Goal: Task Accomplishment & Management: Use online tool/utility

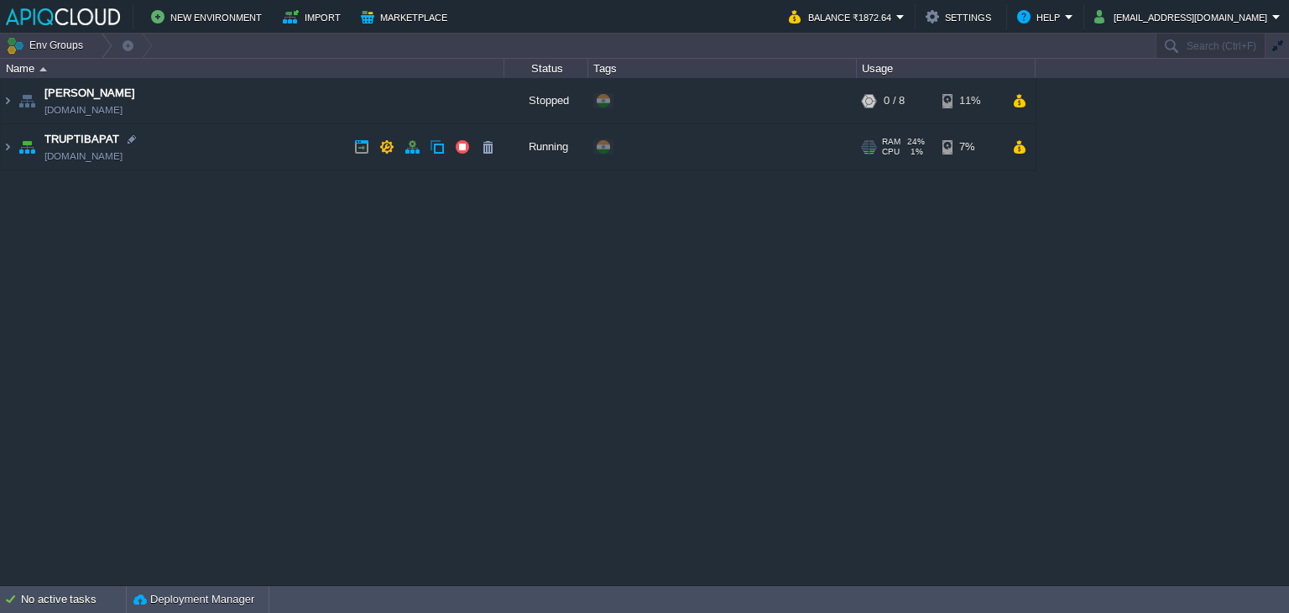
click at [269, 144] on td "TRUPTIBAPAT [DOMAIN_NAME]" at bounding box center [252, 147] width 503 height 46
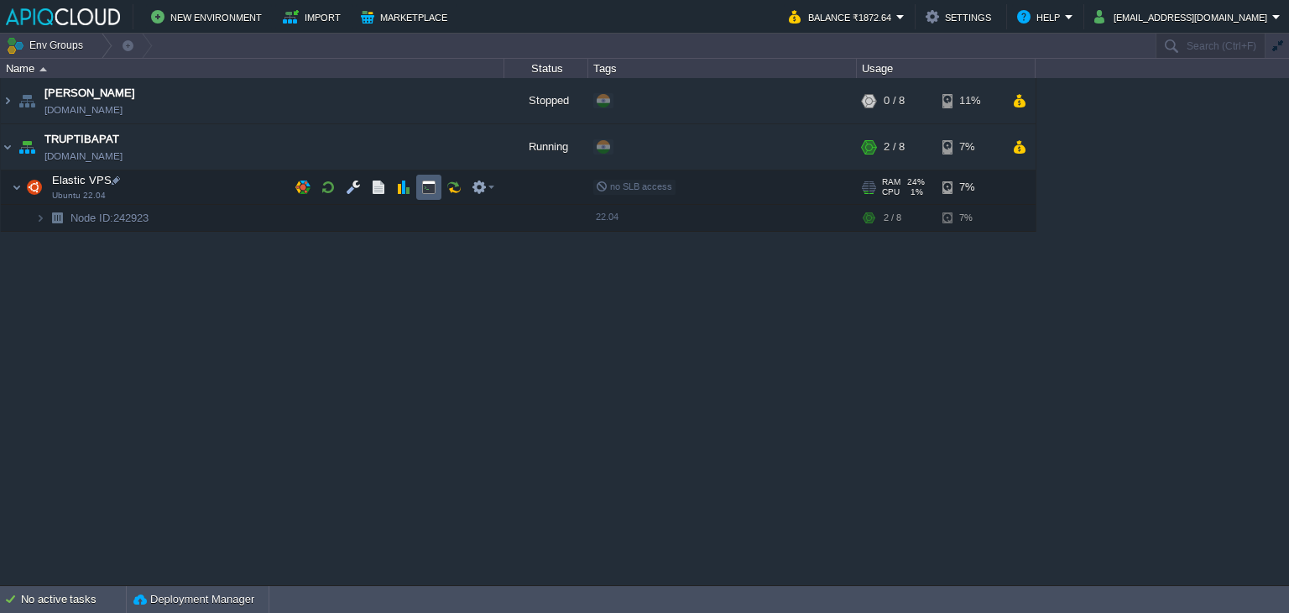
click at [432, 186] on button "button" at bounding box center [428, 187] width 15 height 15
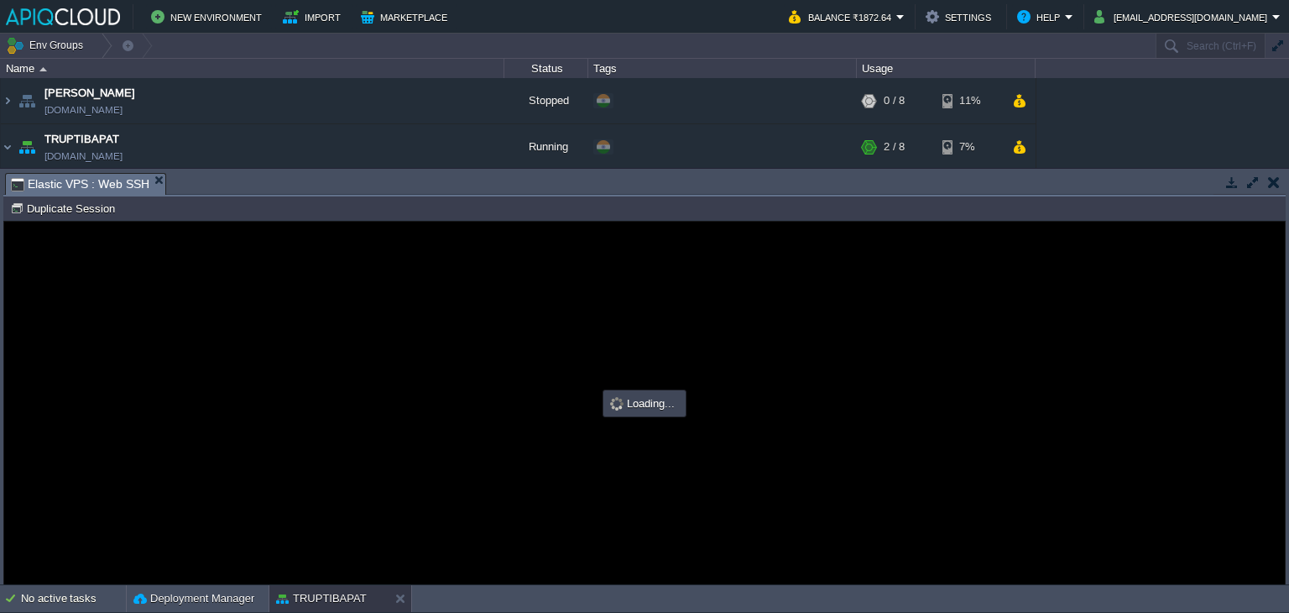
type input "#000000"
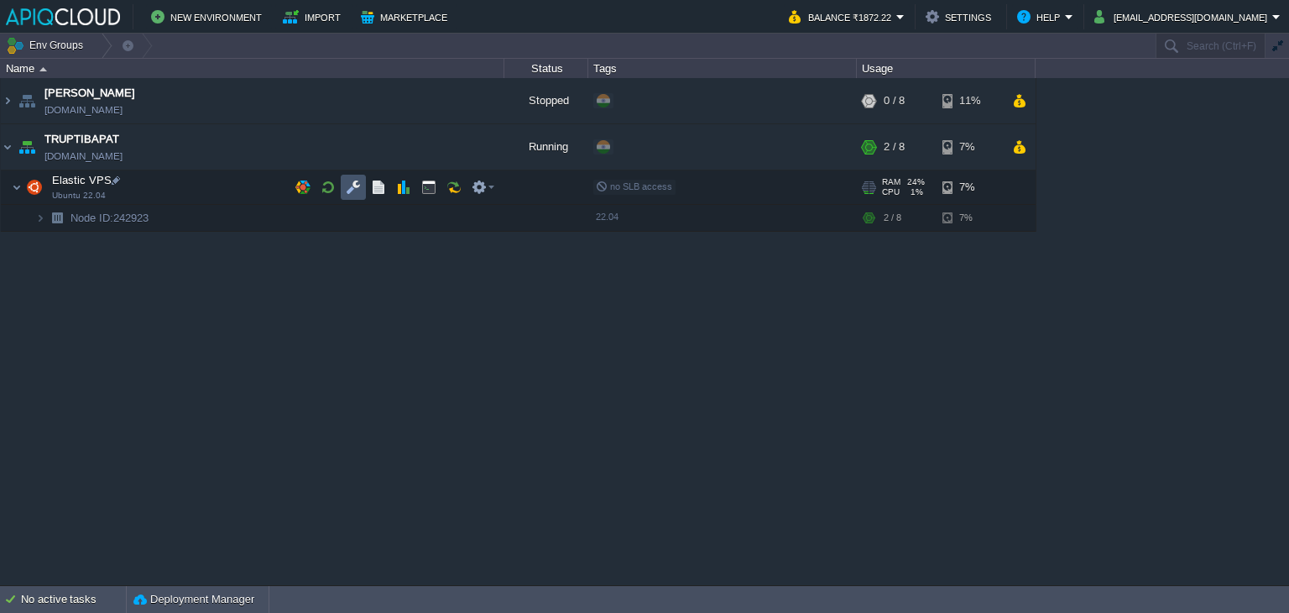
click at [349, 187] on button "button" at bounding box center [353, 187] width 15 height 15
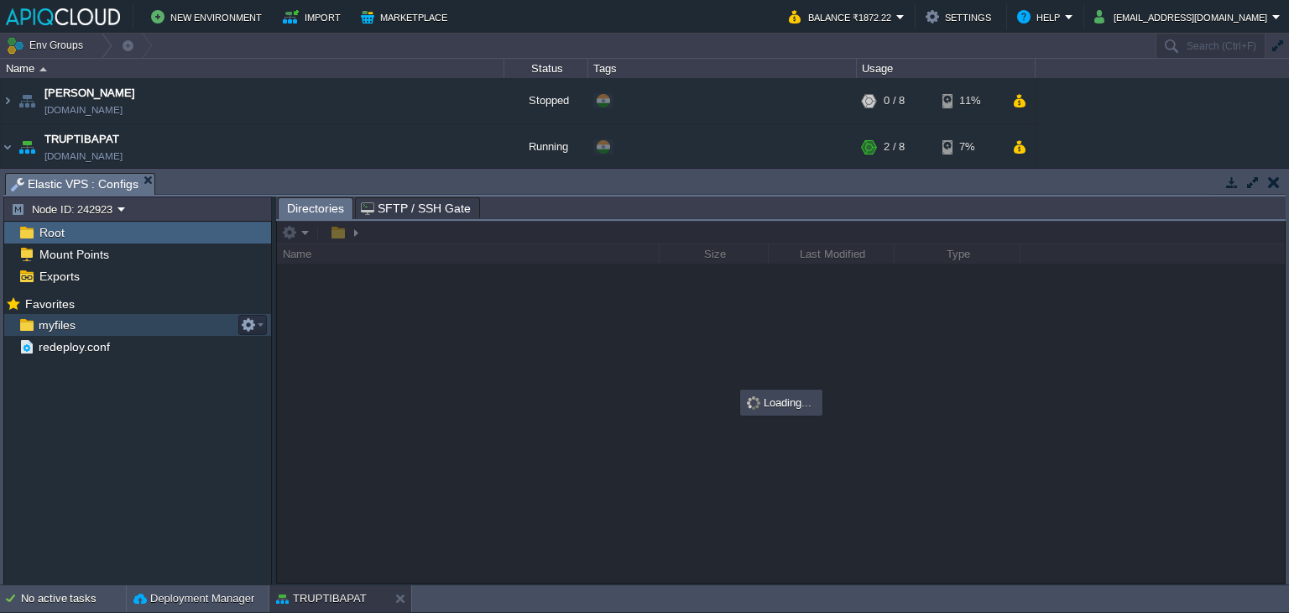
click at [60, 317] on span "myfiles" at bounding box center [56, 324] width 43 height 15
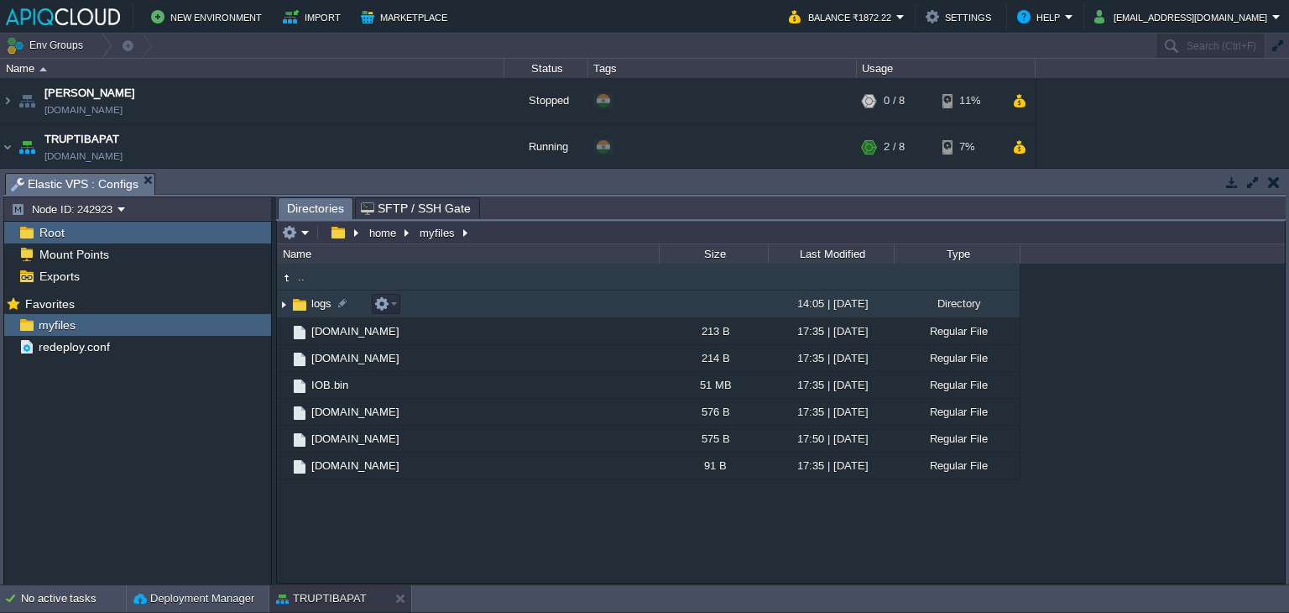
click at [282, 309] on img at bounding box center [283, 304] width 13 height 26
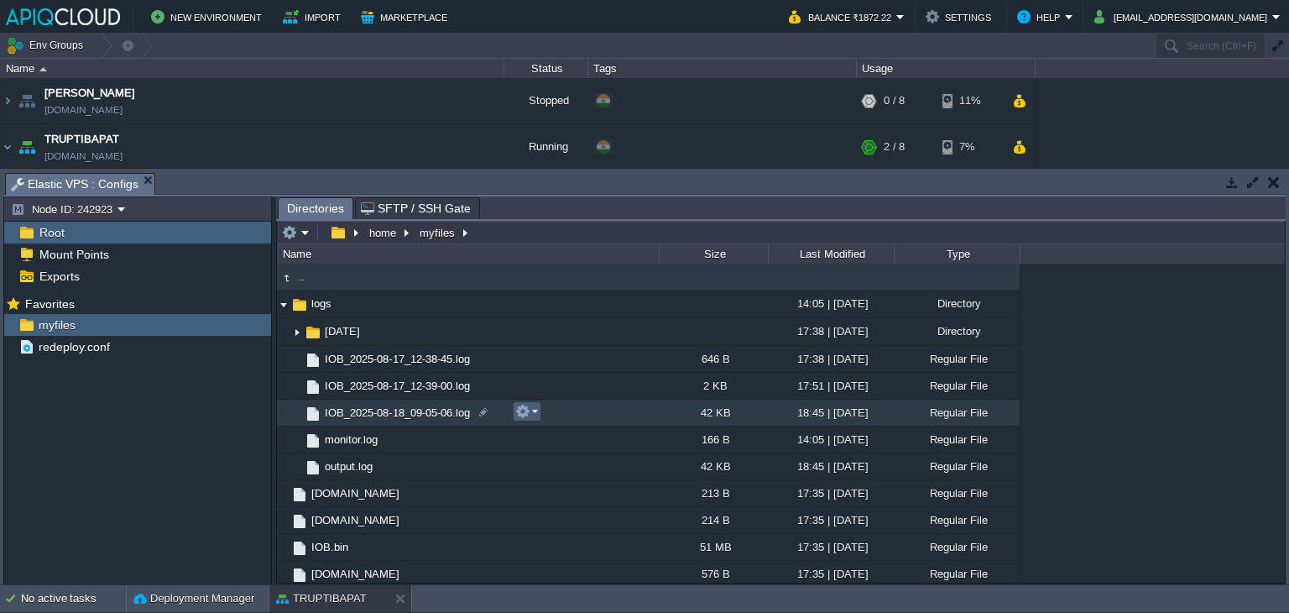
click at [534, 411] on em at bounding box center [526, 411] width 23 height 15
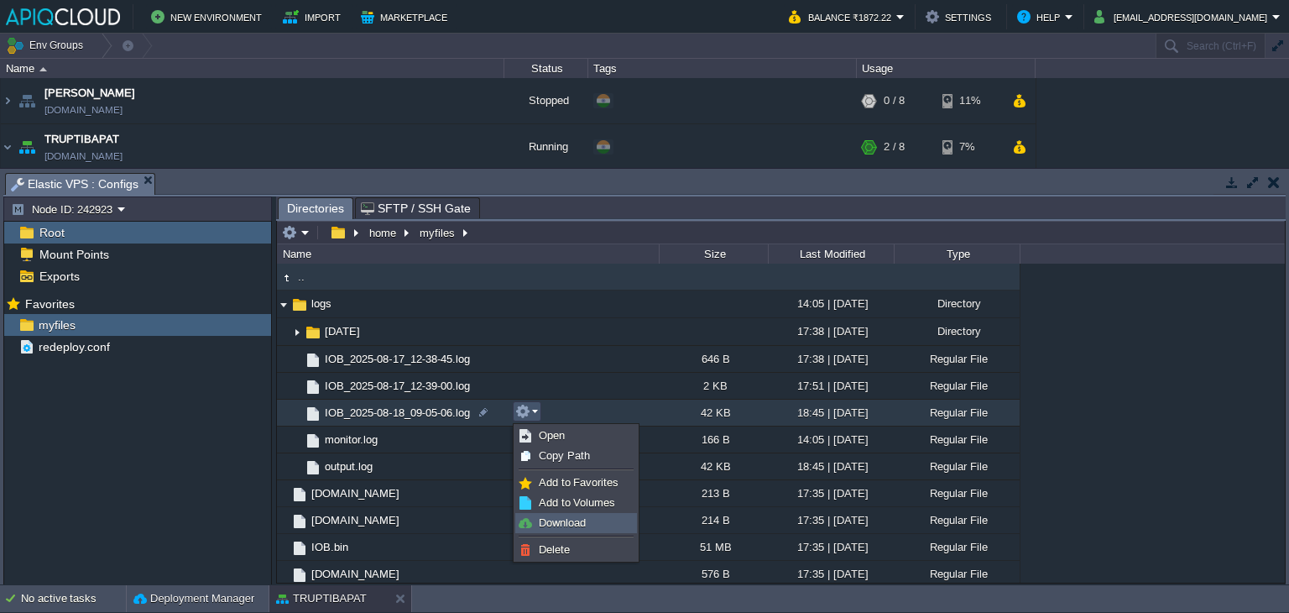
click at [562, 519] on span "Download" at bounding box center [562, 522] width 47 height 13
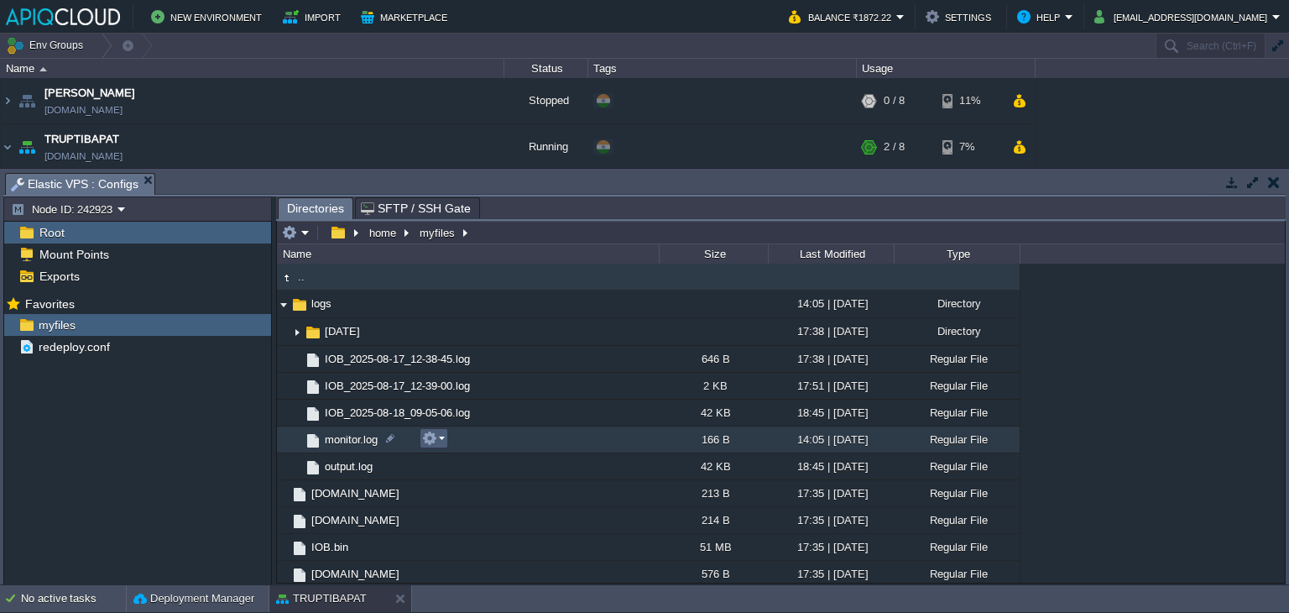
click at [436, 440] on em at bounding box center [433, 437] width 23 height 15
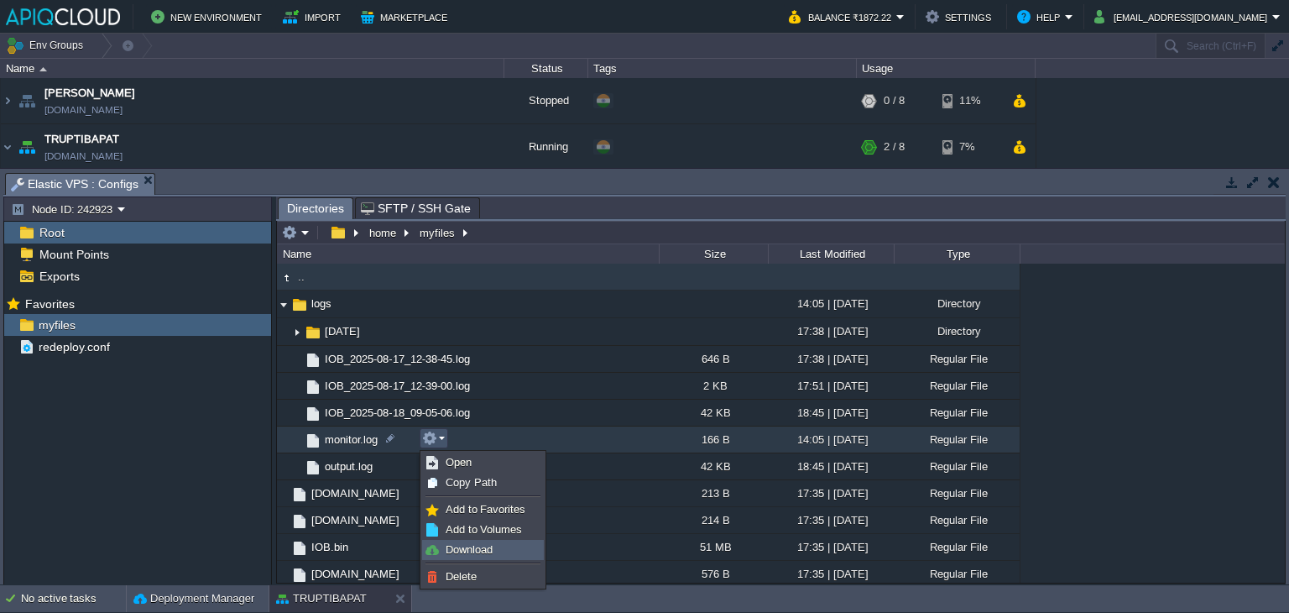
click at [471, 554] on span "Download" at bounding box center [469, 549] width 47 height 13
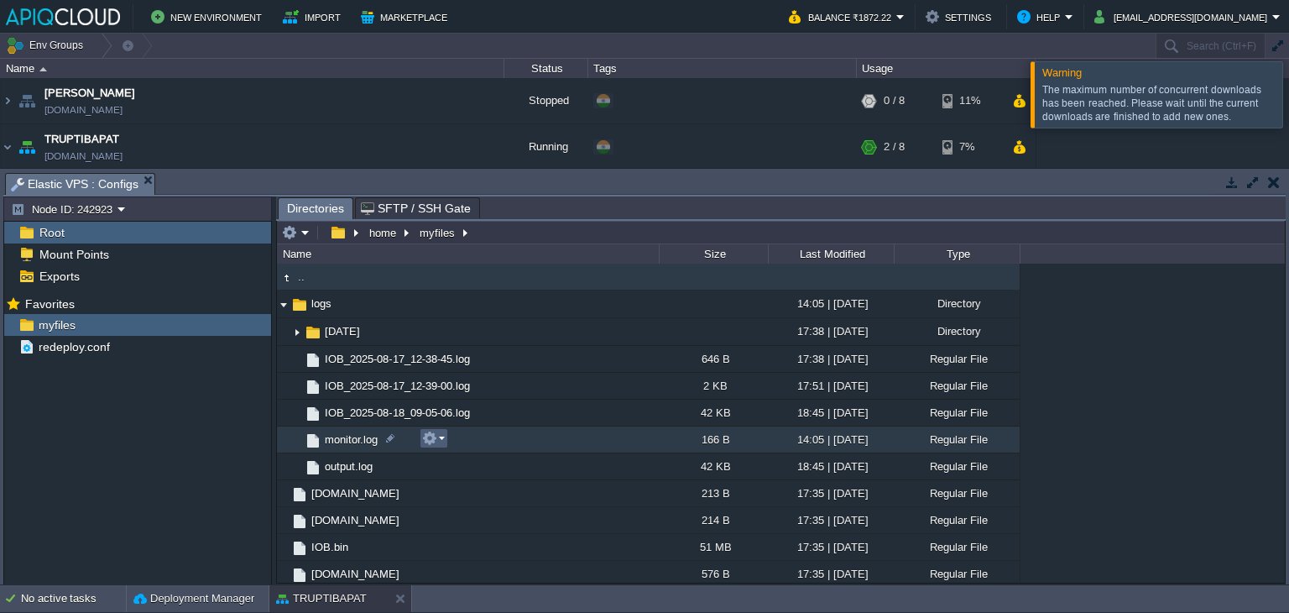
click at [440, 435] on em at bounding box center [433, 437] width 23 height 15
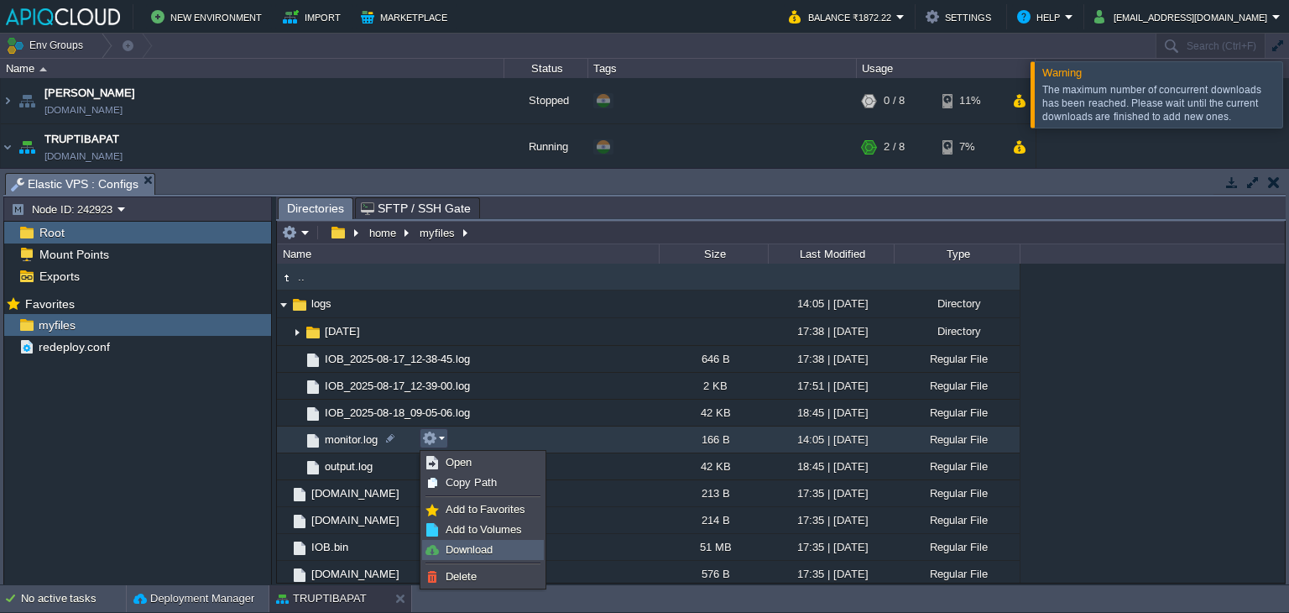
click at [464, 550] on span "Download" at bounding box center [469, 549] width 47 height 13
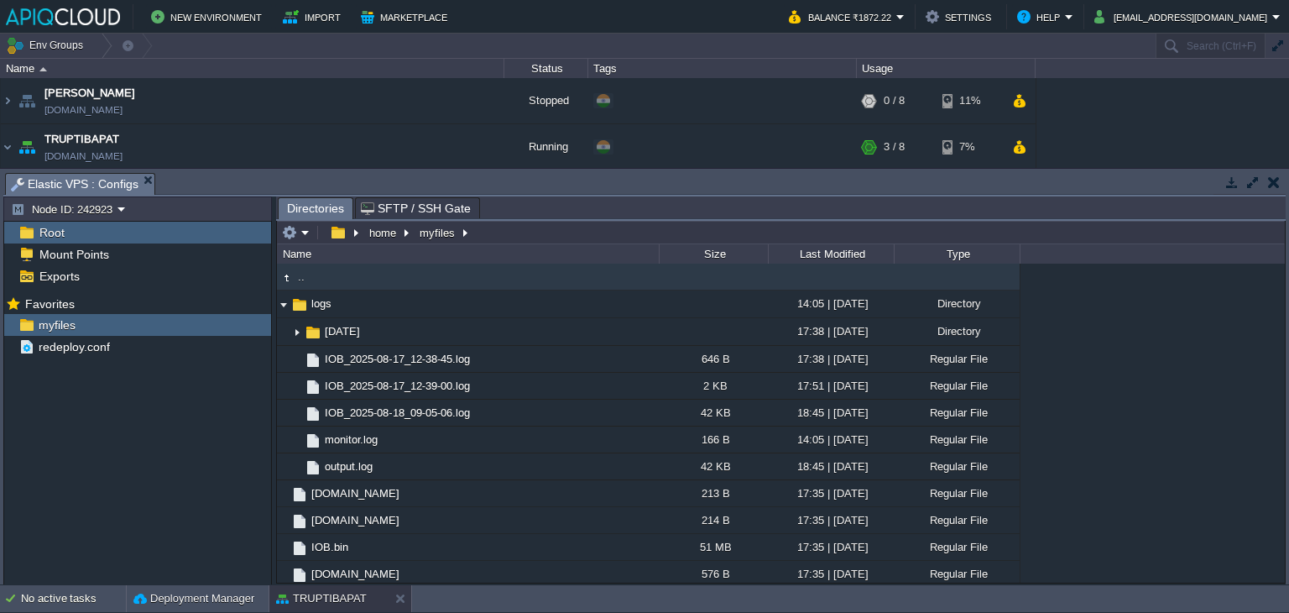
click at [1275, 182] on button "button" at bounding box center [1274, 182] width 12 height 15
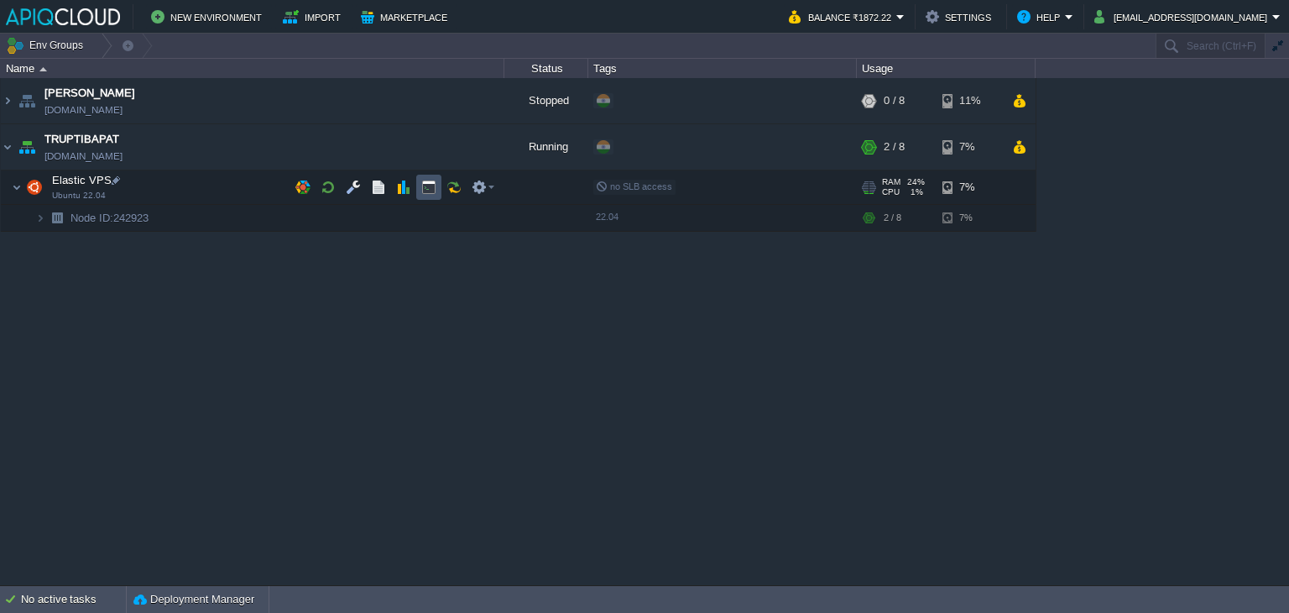
click at [427, 185] on button "button" at bounding box center [428, 187] width 15 height 15
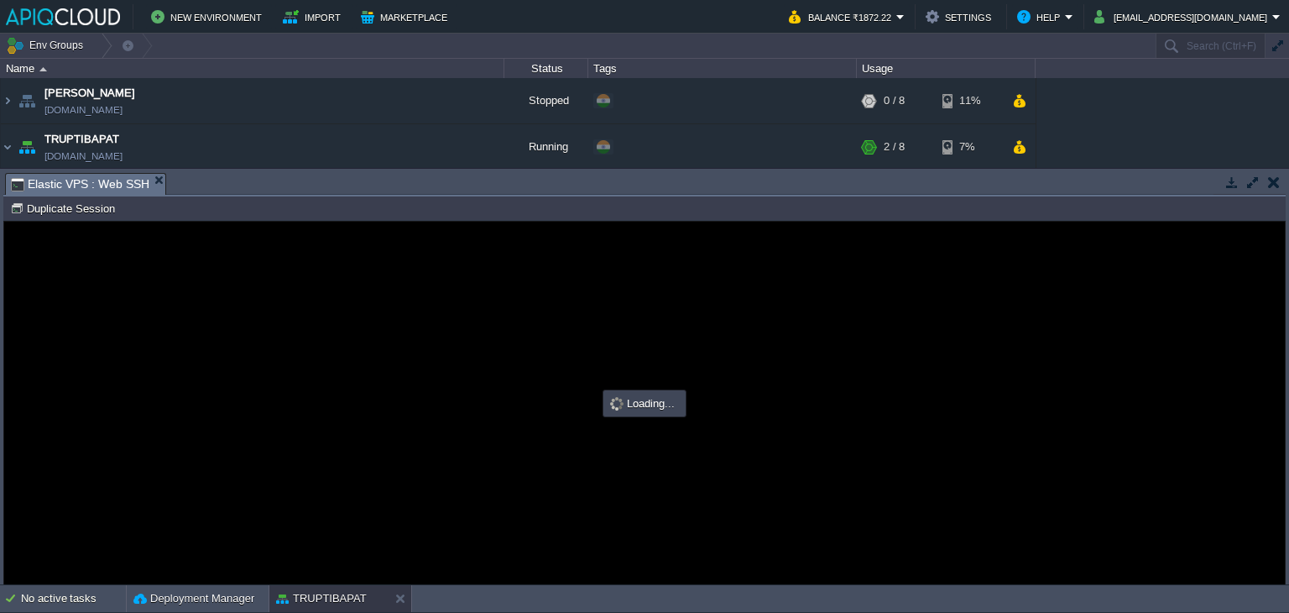
type input "#000000"
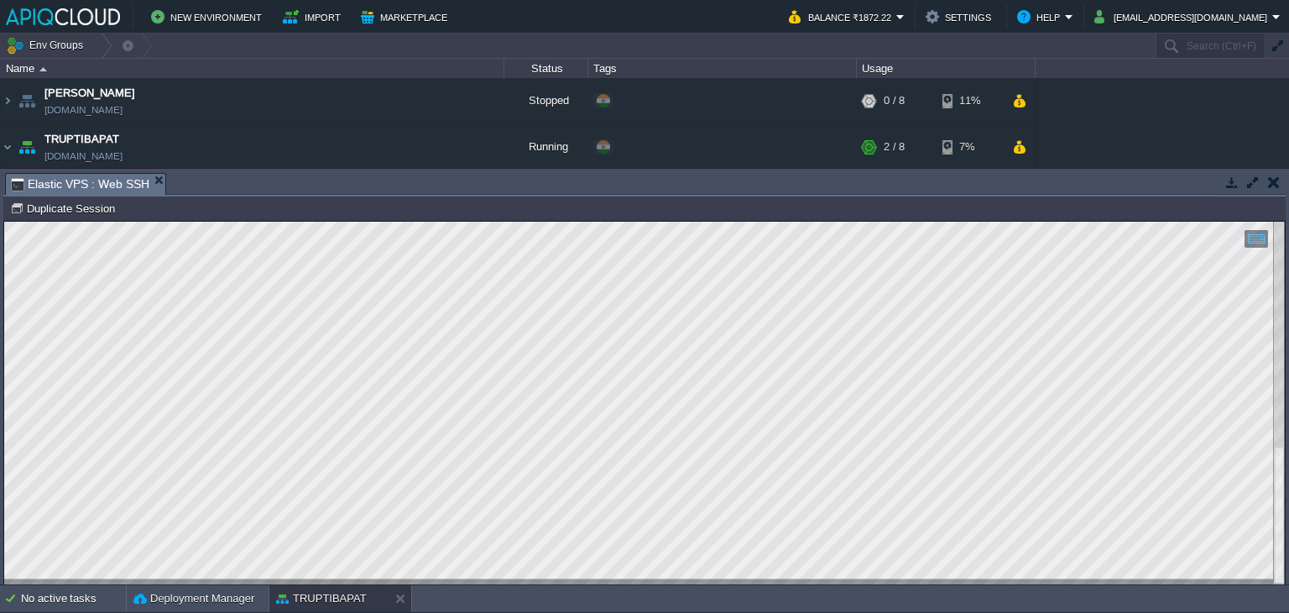
click at [1275, 179] on button "button" at bounding box center [1274, 182] width 12 height 15
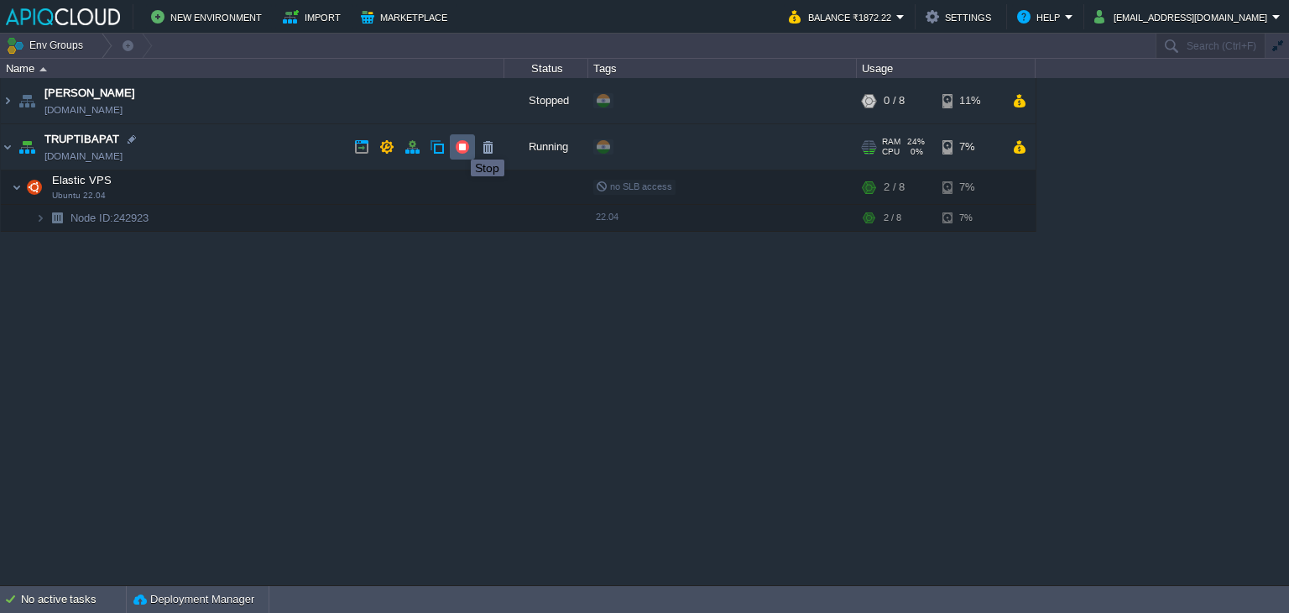
click at [458, 144] on button "button" at bounding box center [462, 146] width 15 height 15
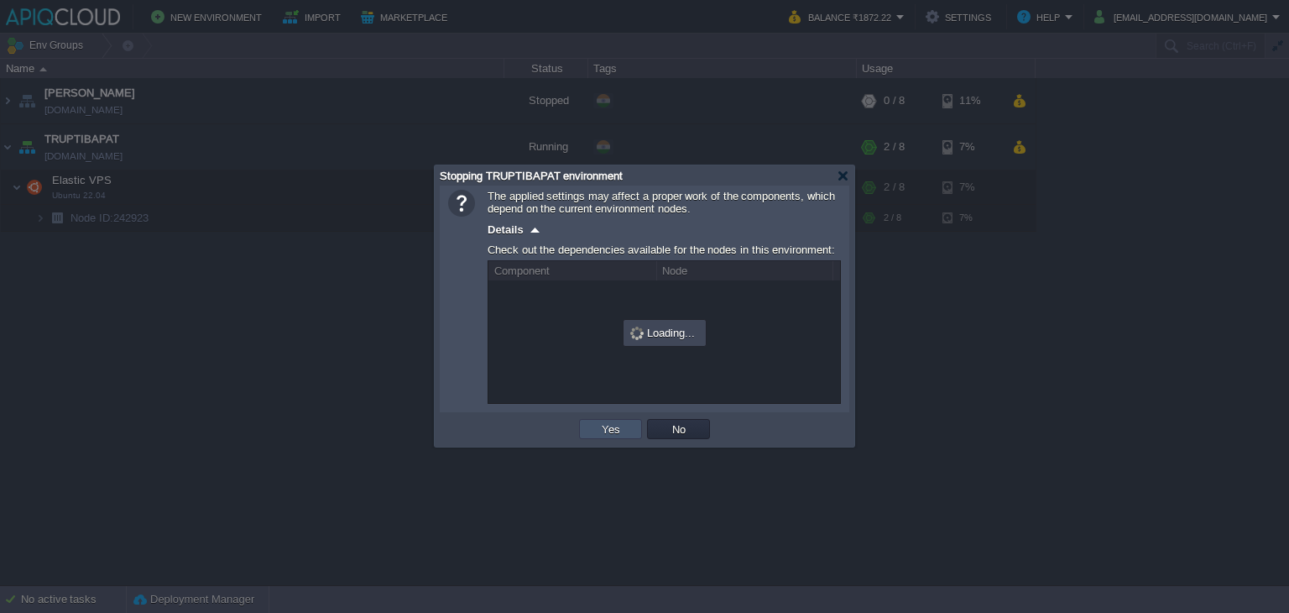
click at [610, 429] on button "Yes" at bounding box center [611, 428] width 29 height 15
